Goal: Find specific page/section: Find specific page/section

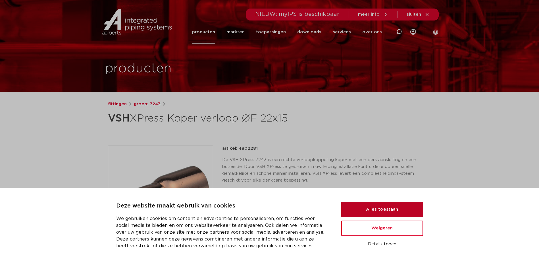
click at [372, 213] on button "Alles toestaan" at bounding box center [382, 208] width 82 height 15
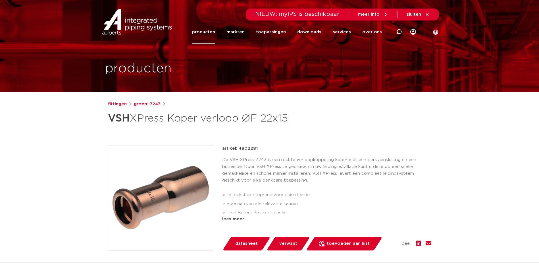
click at [212, 32] on link "producten" at bounding box center [203, 31] width 23 height 23
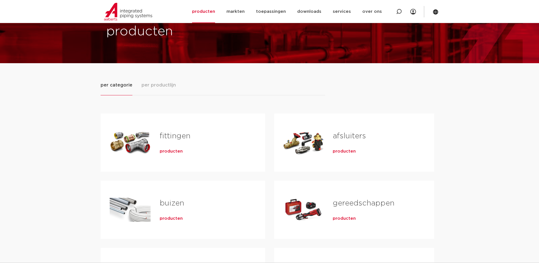
click at [169, 138] on link "fittingen" at bounding box center [175, 135] width 31 height 7
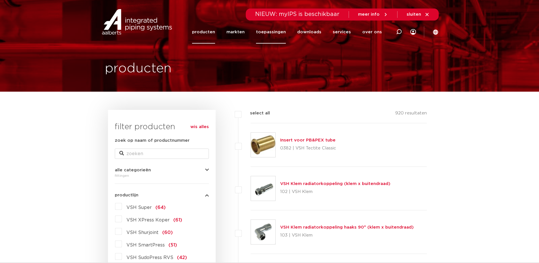
click at [278, 29] on link "toepassingen" at bounding box center [271, 31] width 30 height 23
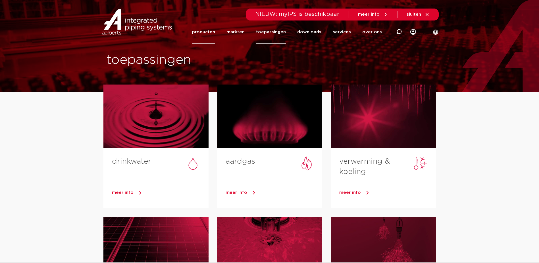
click at [212, 32] on link "producten" at bounding box center [203, 31] width 23 height 23
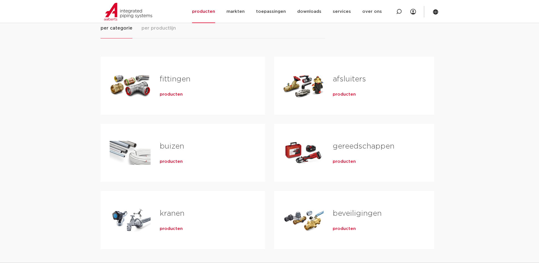
scroll to position [57, 0]
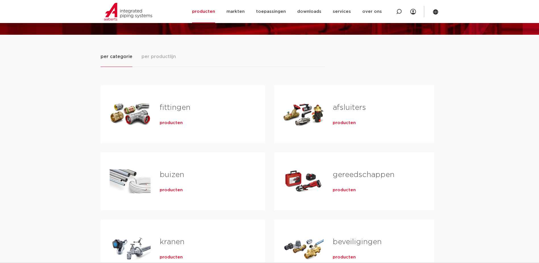
click at [173, 122] on span "producten" at bounding box center [171, 123] width 23 height 6
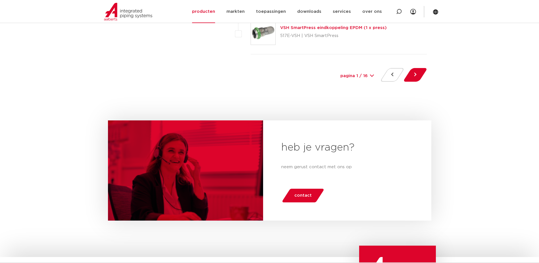
scroll to position [2650, 0]
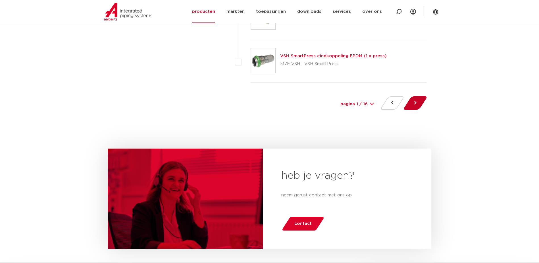
click at [421, 101] on button at bounding box center [415, 103] width 16 height 14
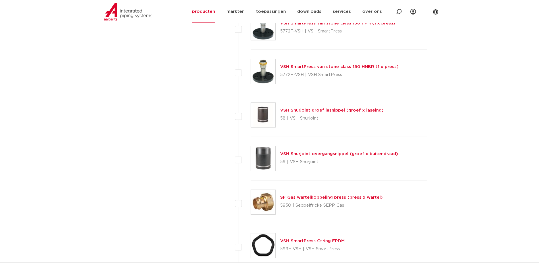
scroll to position [976, 0]
